Goal: Information Seeking & Learning: Learn about a topic

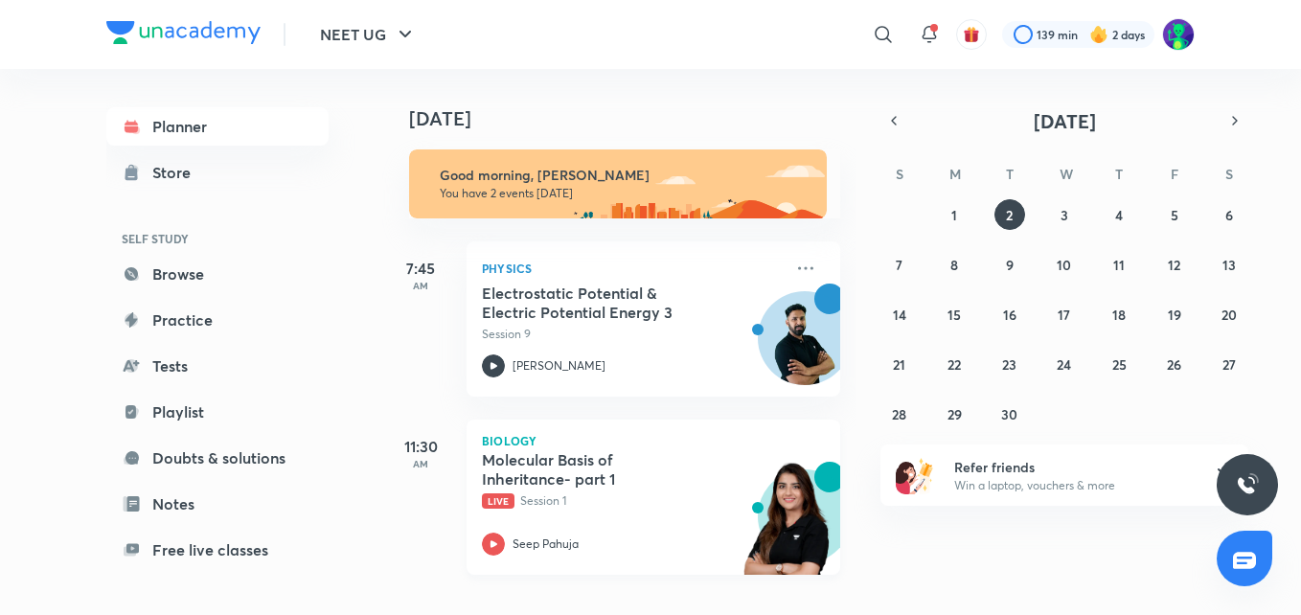
click at [562, 466] on h5 "Molecular Basis of Inheritance- part 1" at bounding box center [601, 469] width 239 height 38
